Goal: Task Accomplishment & Management: Complete application form

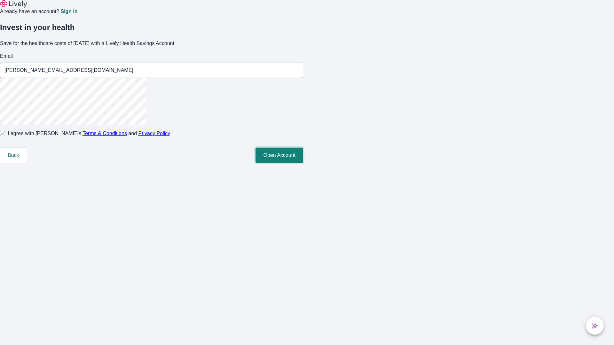
click at [303, 163] on button "Open Account" at bounding box center [279, 155] width 48 height 15
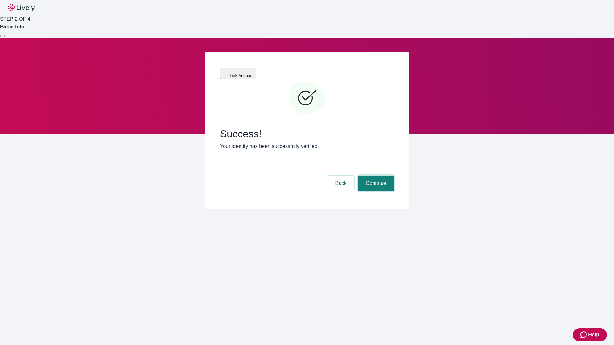
click at [375, 176] on button "Continue" at bounding box center [376, 183] width 36 height 15
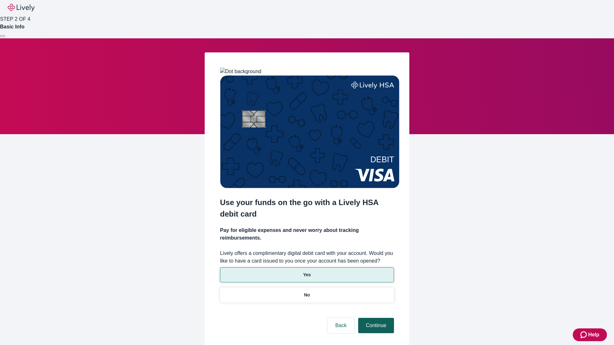
click at [307, 272] on p "Yes" at bounding box center [307, 275] width 8 height 7
click at [375, 318] on button "Continue" at bounding box center [376, 325] width 36 height 15
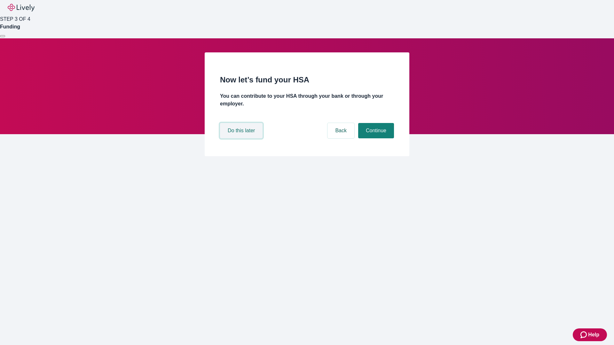
click at [242, 138] on button "Do this later" at bounding box center [241, 130] width 43 height 15
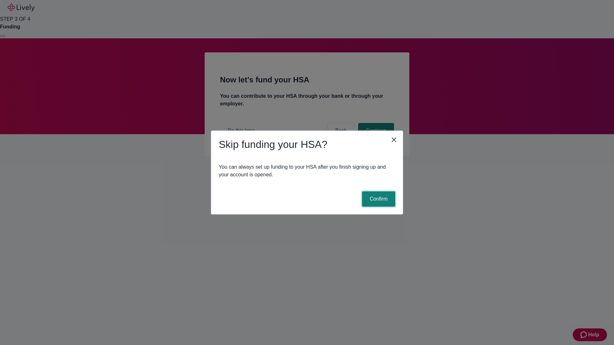
click at [377, 199] on button "Confirm" at bounding box center [378, 198] width 33 height 15
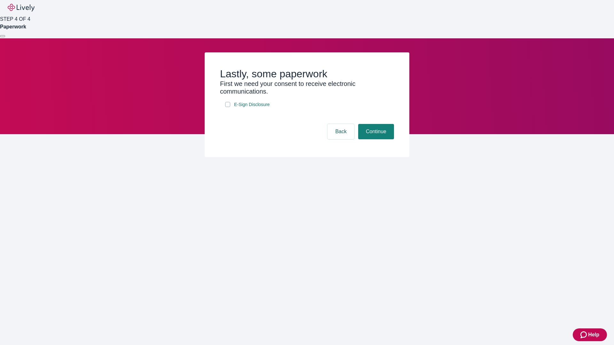
click at [228, 107] on input "E-Sign Disclosure" at bounding box center [227, 104] width 5 height 5
checkbox input "true"
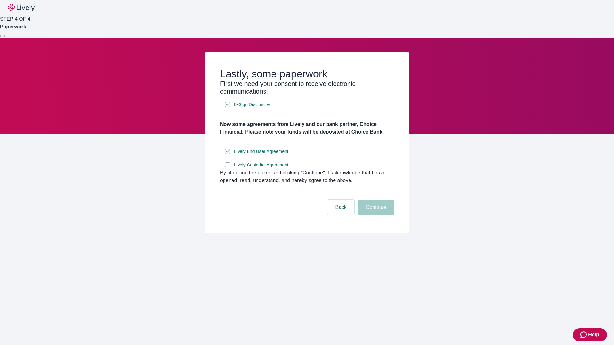
click at [228, 167] on input "Lively Custodial Agreement" at bounding box center [227, 164] width 5 height 5
checkbox input "true"
click at [375, 215] on button "Continue" at bounding box center [376, 207] width 36 height 15
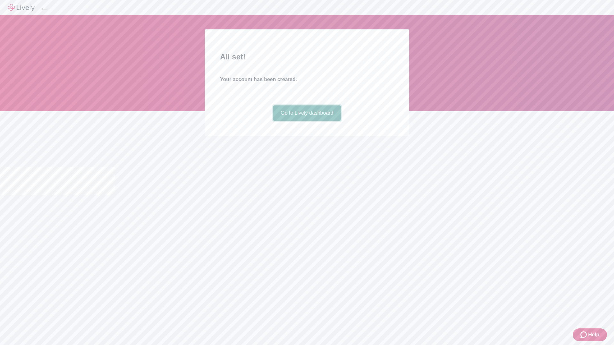
click at [307, 121] on link "Go to Lively dashboard" at bounding box center [307, 112] width 68 height 15
